Goal: Transaction & Acquisition: Purchase product/service

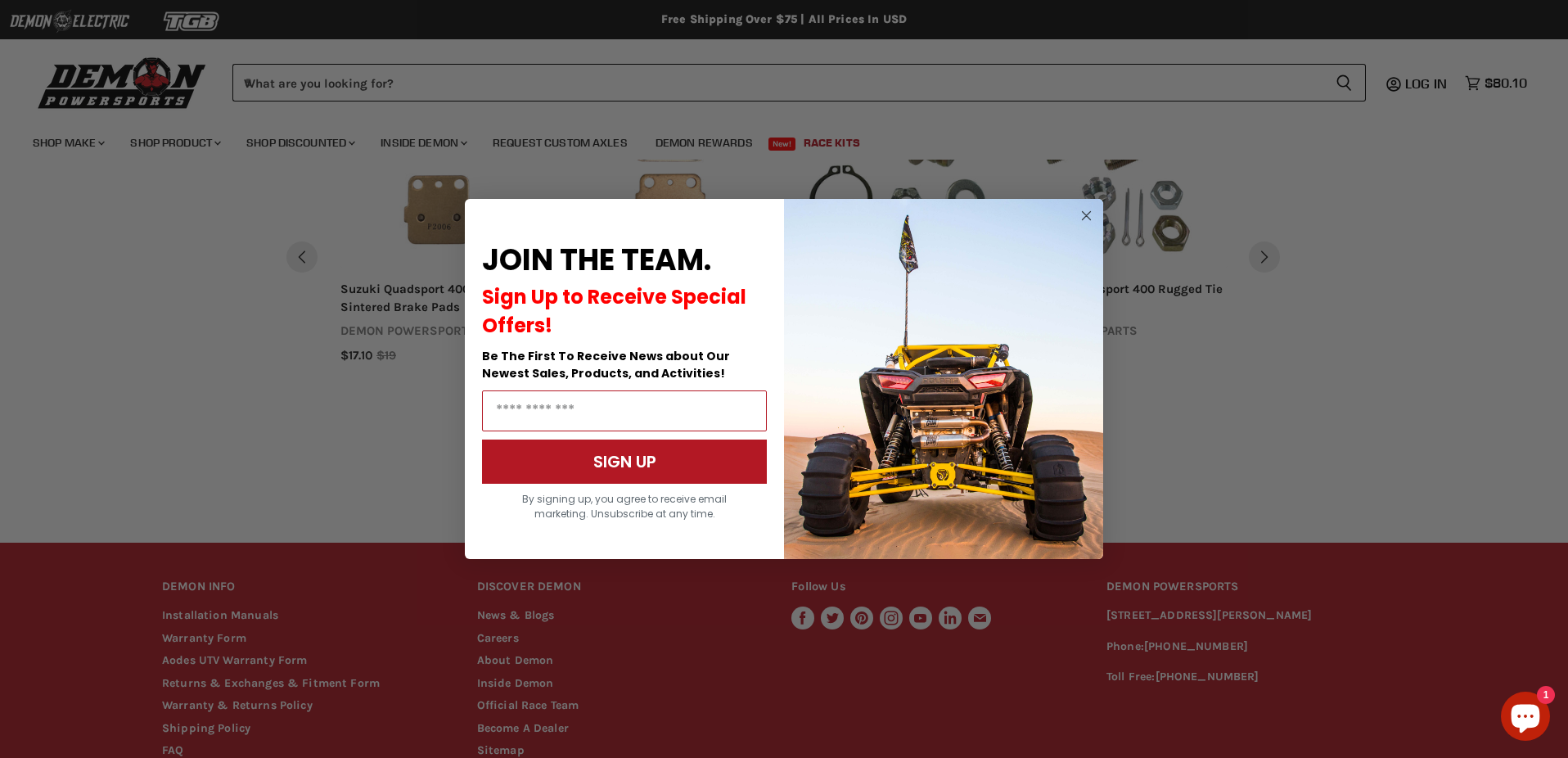
scroll to position [878, 0]
